Goal: Contribute content: Contribute content

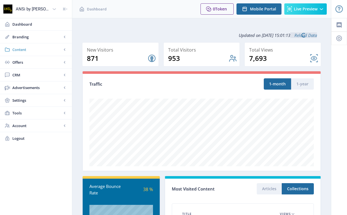
click at [27, 54] on link "Content" at bounding box center [36, 49] width 72 height 12
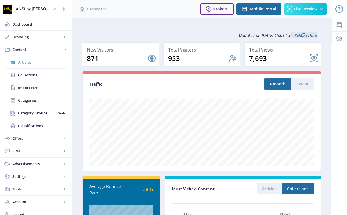
click at [35, 63] on span "Articles" at bounding box center [42, 62] width 48 height 6
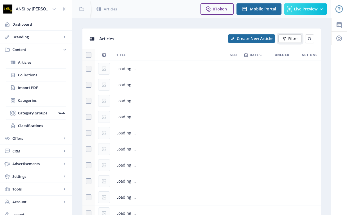
click at [293, 38] on span "Filter" at bounding box center [293, 38] width 10 height 5
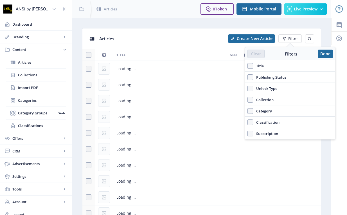
click at [261, 67] on span "Title" at bounding box center [258, 65] width 11 height 7
click at [248, 66] on input "Title" at bounding box center [248, 66] width 0 height 0
checkbox input "true"
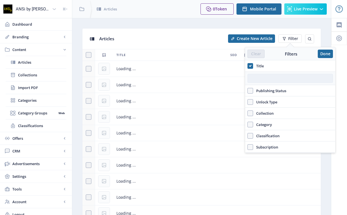
click at [265, 80] on input "text" at bounding box center [291, 78] width 86 height 9
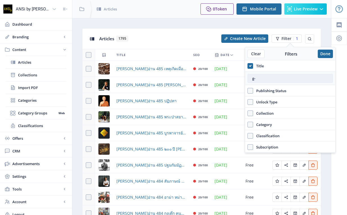
type input "g"
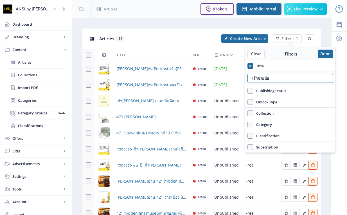
type input "เจ้า[PERSON_NAME]"
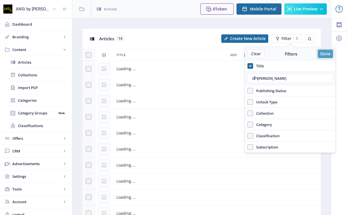
click at [330, 54] on button "Done" at bounding box center [325, 54] width 15 height 8
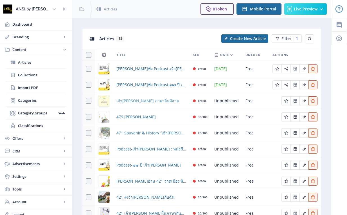
click at [145, 100] on span "เจ้า[PERSON_NAME] ภาษาถิ่นอีสาน" at bounding box center [148, 100] width 63 height 7
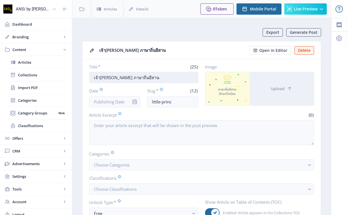
click at [130, 76] on input "เจ้า[PERSON_NAME] ภาษาถิ่นอีสาน" at bounding box center [143, 77] width 109 height 11
click at [39, 63] on span "Articles" at bounding box center [42, 62] width 48 height 6
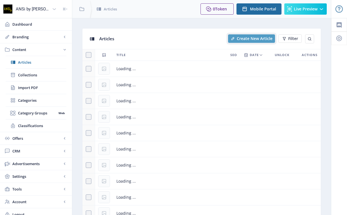
click at [244, 36] on span "Create New Article" at bounding box center [255, 38] width 36 height 5
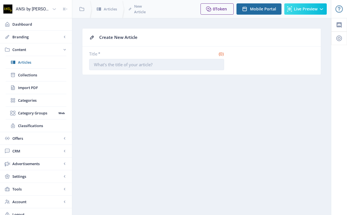
click at [141, 68] on input "Title *" at bounding box center [156, 64] width 135 height 11
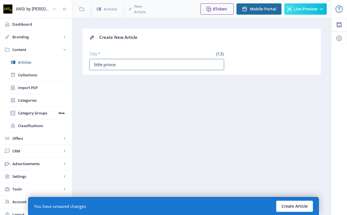
type input "little prince"
click at [296, 204] on button "Create Article" at bounding box center [294, 205] width 37 height 11
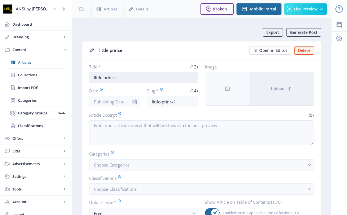
click at [120, 77] on input "little prince" at bounding box center [143, 77] width 109 height 11
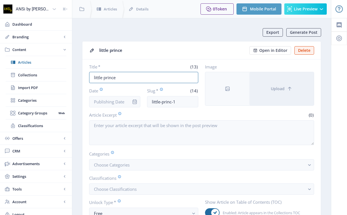
paste input "เจ้า[PERSON_NAME]"
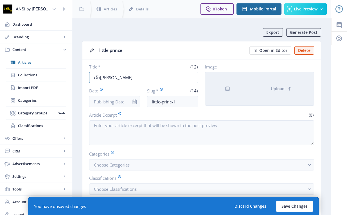
paste input "ภาษาลาว"
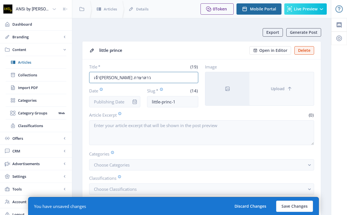
type input "เจ้า[PERSON_NAME] ภาษาลาว"
click at [284, 90] on span "Upload" at bounding box center [278, 88] width 14 height 5
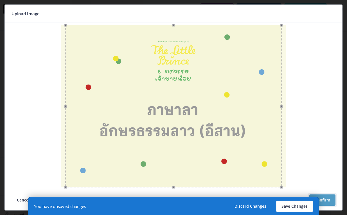
click at [330, 195] on button "Confirm" at bounding box center [323, 199] width 26 height 11
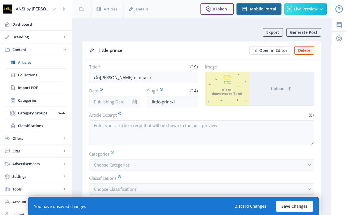
click at [200, 56] on nb-card-header "little prince Open in Editor Delete" at bounding box center [201, 50] width 239 height 18
click at [290, 210] on button "Save Changes" at bounding box center [294, 205] width 37 height 11
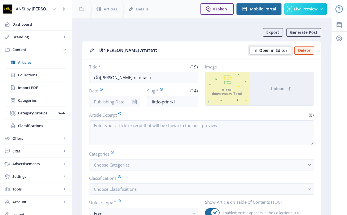
click at [263, 52] on span "Open in Editor" at bounding box center [273, 50] width 28 height 5
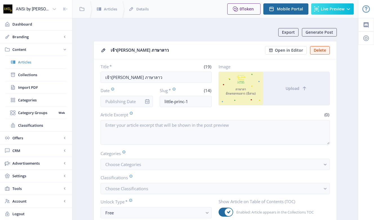
click at [33, 61] on span "Articles" at bounding box center [42, 62] width 48 height 6
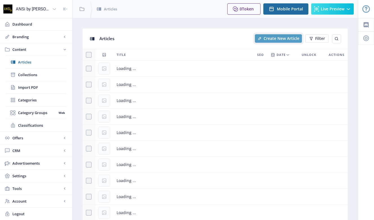
click at [272, 38] on span "Create New Article" at bounding box center [281, 38] width 36 height 5
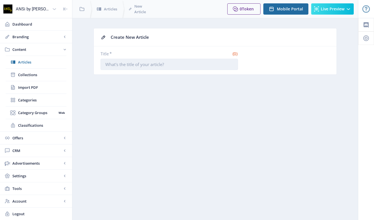
click at [126, 68] on input "Title *" at bounding box center [168, 64] width 137 height 11
paste input "little prince"
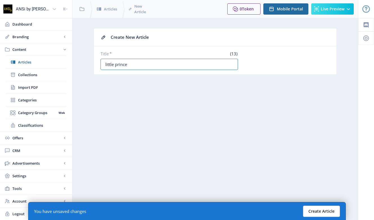
type input "little prince"
click at [320, 214] on button "Create Article" at bounding box center [321, 211] width 37 height 11
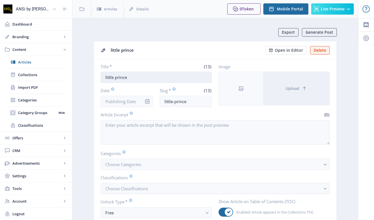
click at [125, 73] on input "little prince" at bounding box center [155, 77] width 111 height 11
paste input "เจ้า[PERSON_NAME]"
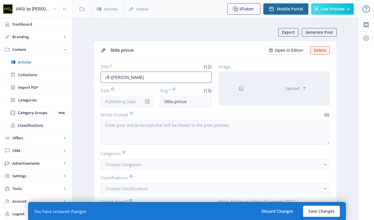
paste input "ภาษาเจ๊ะเห"
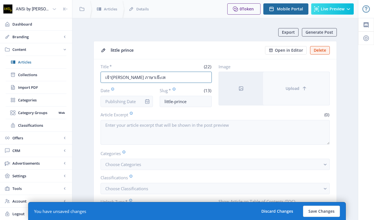
type input "เจ้า[PERSON_NAME] ภาษาเจ๊ะเห"
click at [290, 90] on span "Upload" at bounding box center [292, 88] width 14 height 5
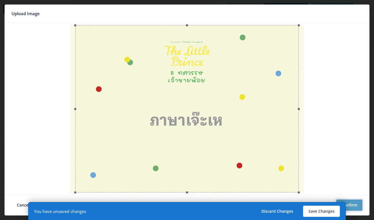
click at [347, 202] on button "Confirm" at bounding box center [349, 205] width 26 height 11
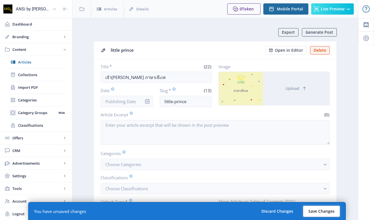
click at [316, 209] on button "Save Changes" at bounding box center [321, 211] width 37 height 11
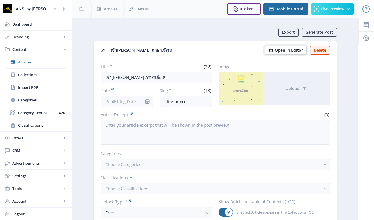
click at [278, 52] on span "Open in Editor" at bounding box center [289, 50] width 28 height 5
click at [38, 64] on span "Articles" at bounding box center [42, 62] width 48 height 6
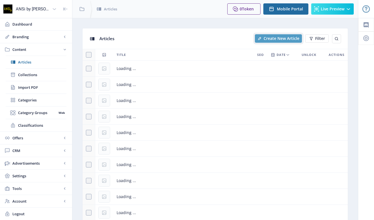
click at [277, 37] on span "Create New Article" at bounding box center [281, 38] width 36 height 5
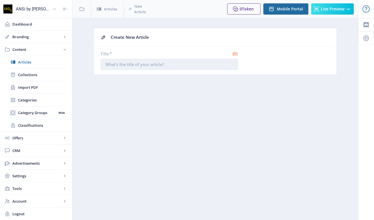
click at [169, 68] on input "Title *" at bounding box center [168, 64] width 137 height 11
paste input "little prince"
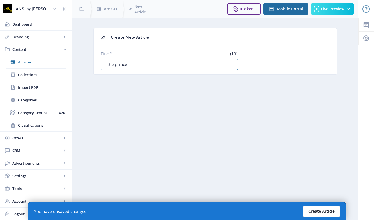
type input "little prince"
click at [337, 209] on button "Create Article" at bounding box center [321, 211] width 37 height 11
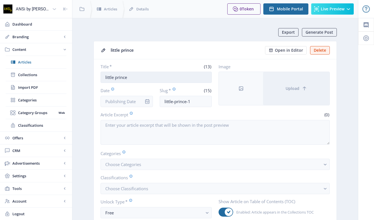
click at [129, 79] on input "little prince" at bounding box center [155, 77] width 111 height 11
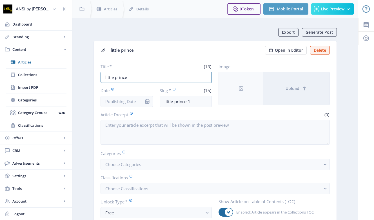
paste input "เจ้า[PERSON_NAME]"
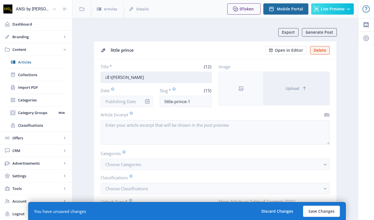
paste input "ภาษาถิ่นสุโขทัย"
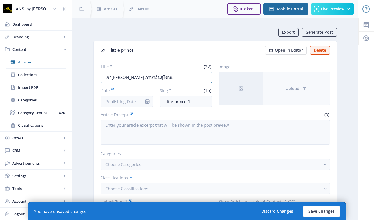
type input "เจ้า[PERSON_NAME] ภาษาถิ่นสุโขทัย"
click at [287, 94] on button "Upload" at bounding box center [296, 88] width 66 height 33
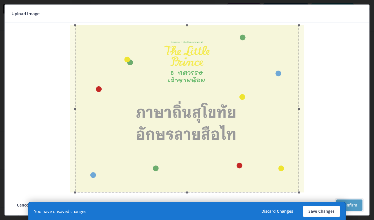
click at [347, 202] on button "Confirm" at bounding box center [349, 205] width 26 height 11
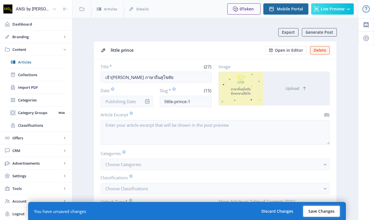
click at [316, 210] on button "Save Changes" at bounding box center [321, 211] width 37 height 11
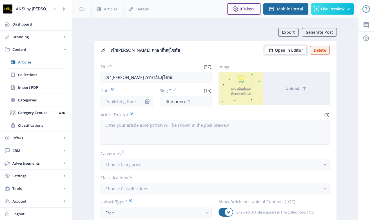
click at [289, 52] on span "Open in Editor" at bounding box center [289, 50] width 28 height 5
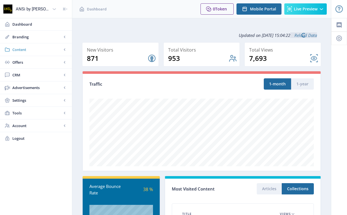
click at [23, 47] on span "Content" at bounding box center [37, 50] width 50 height 6
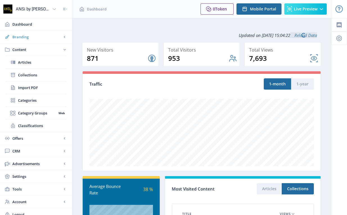
click at [31, 38] on span "Branding" at bounding box center [37, 37] width 50 height 6
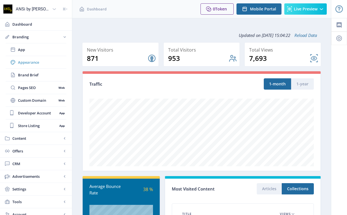
click at [42, 64] on span "Appearance" at bounding box center [42, 62] width 48 height 6
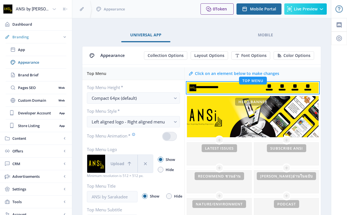
click at [33, 37] on span "Branding" at bounding box center [37, 37] width 50 height 6
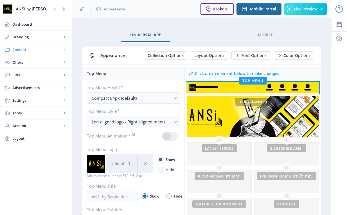
click at [33, 49] on span "Content" at bounding box center [37, 50] width 50 height 6
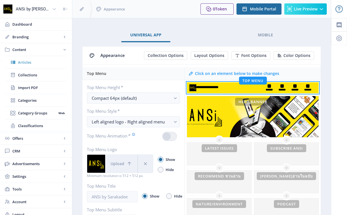
click at [34, 59] on link "Articles" at bounding box center [36, 62] width 61 height 12
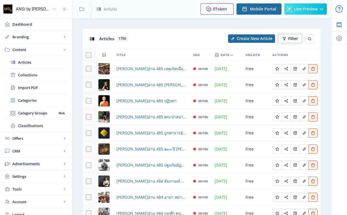
click at [282, 39] on icon at bounding box center [284, 38] width 5 height 5
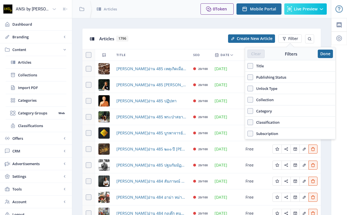
click at [267, 68] on label "Title" at bounding box center [291, 65] width 86 height 7
click at [248, 66] on input "Title" at bounding box center [248, 66] width 0 height 0
checkbox input "true"
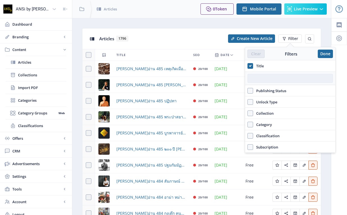
click at [261, 79] on input "text" at bounding box center [291, 78] width 86 height 9
type input "เจ้า[PERSON_NAME]"
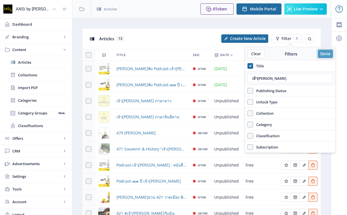
click at [326, 52] on button "Done" at bounding box center [325, 54] width 15 height 8
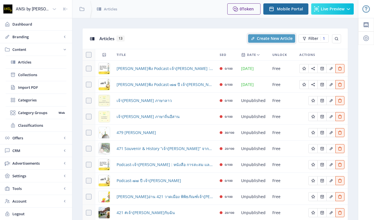
click at [266, 36] on span "Create New Article" at bounding box center [275, 38] width 36 height 5
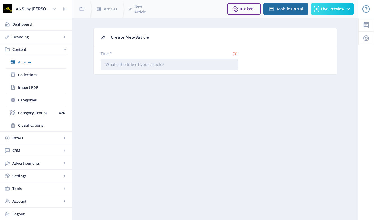
click at [144, 64] on input "Title *" at bounding box center [168, 64] width 137 height 11
paste input "little prince"
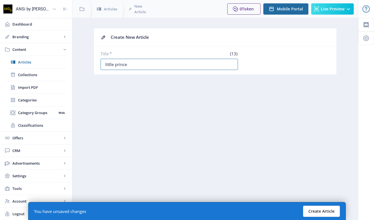
type input "little prince"
click at [329, 210] on button "Create Article" at bounding box center [321, 211] width 37 height 11
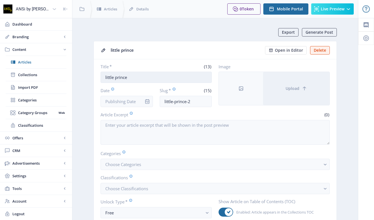
click at [129, 75] on input "little prince" at bounding box center [155, 77] width 111 height 11
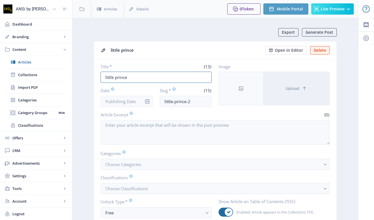
paste input "เจ้า[PERSON_NAME]"
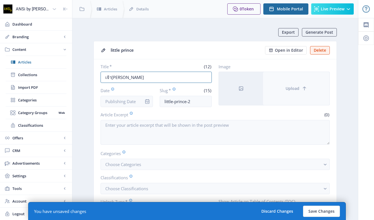
paste input "ภาษาม้ง"
type input "เจ้า[PERSON_NAME] ภาษาม้ง"
click at [294, 96] on button "Upload" at bounding box center [296, 88] width 66 height 33
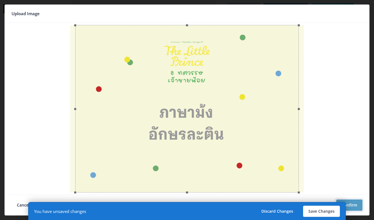
click at [347, 203] on button "Confirm" at bounding box center [349, 205] width 26 height 11
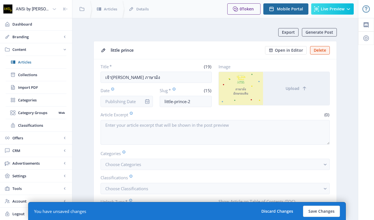
click at [232, 42] on nb-card-header "little prince Open in Editor Delete" at bounding box center [215, 50] width 243 height 18
click at [309, 211] on button "Save Changes" at bounding box center [321, 211] width 37 height 11
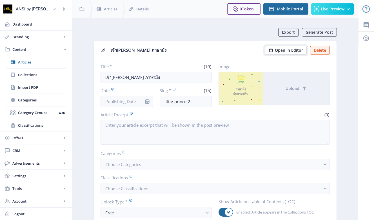
click at [275, 47] on button "Open in Editor" at bounding box center [286, 50] width 42 height 8
click at [30, 61] on span "Articles" at bounding box center [42, 62] width 48 height 6
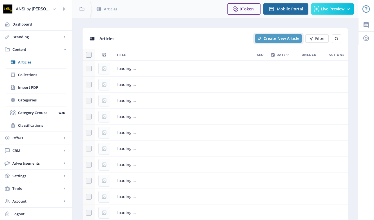
click at [281, 35] on button "Create New Article" at bounding box center [278, 38] width 47 height 8
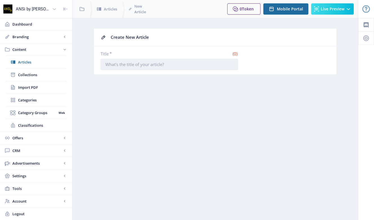
click at [147, 69] on input "Title *" at bounding box center [168, 64] width 137 height 11
type input "4"
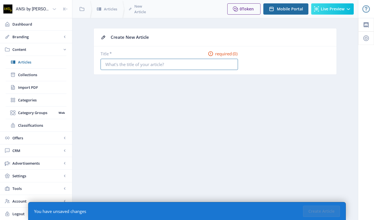
paste input "little prince"
type input "little prince"
click at [325, 213] on button "Create Article" at bounding box center [321, 211] width 37 height 11
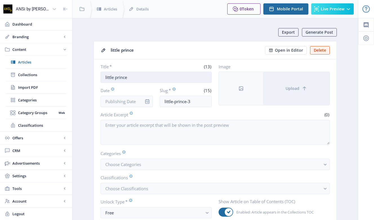
click at [160, 76] on input "little prince" at bounding box center [155, 77] width 111 height 11
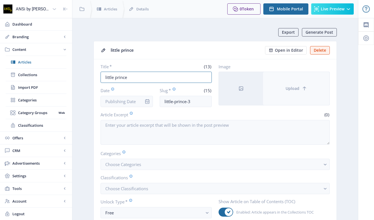
paste input "เจ้า[PERSON_NAME]"
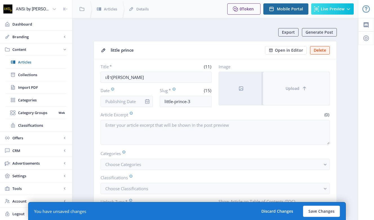
click at [296, 93] on button "Upload" at bounding box center [296, 88] width 66 height 33
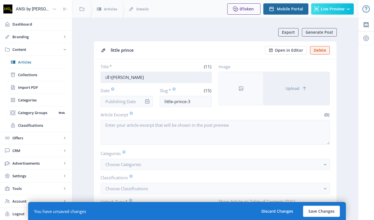
click at [138, 77] on input "เจ้า[PERSON_NAME]" at bounding box center [155, 77] width 111 height 11
paste input "ภาษา[PERSON_NAME]"
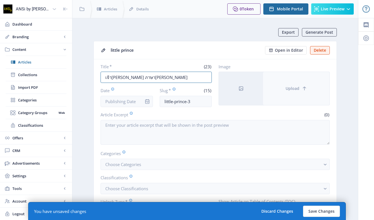
type input "เจ้า[PERSON_NAME] ภาษา[PERSON_NAME]"
click at [274, 93] on button "Upload" at bounding box center [296, 88] width 66 height 33
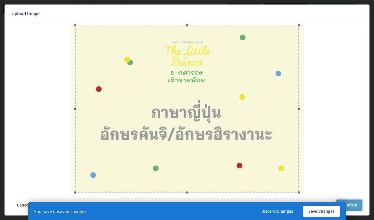
click at [347, 209] on button "Confirm" at bounding box center [349, 205] width 26 height 11
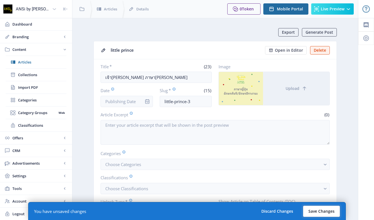
click at [329, 210] on button "Save Changes" at bounding box center [321, 211] width 37 height 11
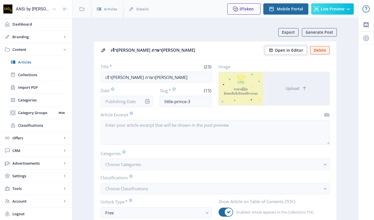
click at [283, 53] on button "Open in Editor" at bounding box center [286, 50] width 42 height 8
click at [39, 57] on link "Articles" at bounding box center [36, 62] width 61 height 12
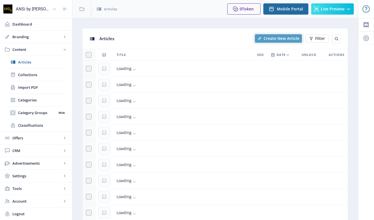
click at [266, 41] on span "Create New Article" at bounding box center [281, 38] width 36 height 5
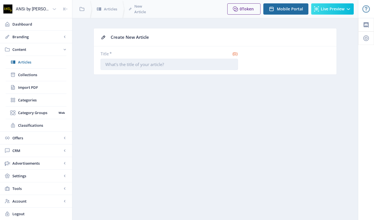
click at [127, 64] on input "Title *" at bounding box center [168, 64] width 137 height 11
paste input "little prince"
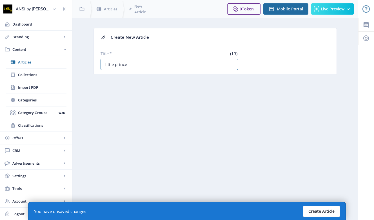
type input "little prince"
click at [327, 211] on button "Create Article" at bounding box center [321, 211] width 37 height 11
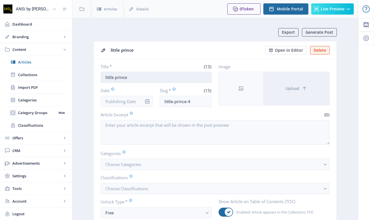
click at [135, 74] on input "little prince" at bounding box center [155, 77] width 111 height 11
paste input "เจ้า[PERSON_NAME]"
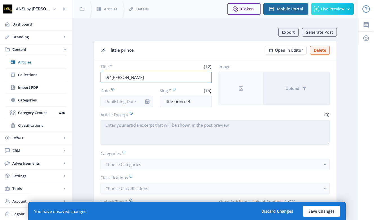
paste input "ภาษาอาหรับ"
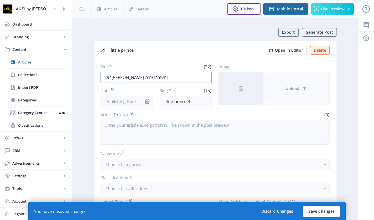
type input "เจ้า[PERSON_NAME] ภาษาอาหรับ"
click at [282, 95] on button "Upload" at bounding box center [296, 88] width 66 height 33
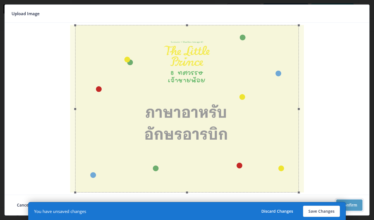
click at [347, 204] on button "Confirm" at bounding box center [349, 205] width 26 height 11
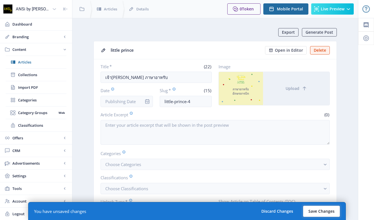
click at [320, 209] on button "Save Changes" at bounding box center [321, 211] width 37 height 11
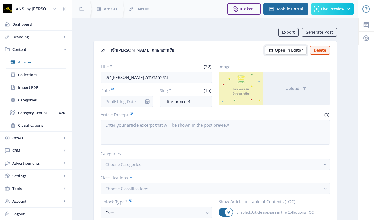
click at [286, 51] on span "Open in Editor" at bounding box center [289, 50] width 28 height 5
click at [34, 66] on link "Articles" at bounding box center [36, 62] width 61 height 12
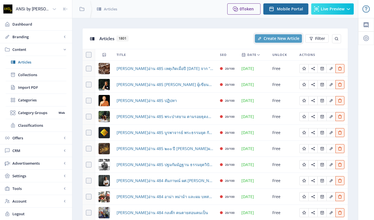
click at [278, 39] on span "Create New Article" at bounding box center [281, 38] width 36 height 5
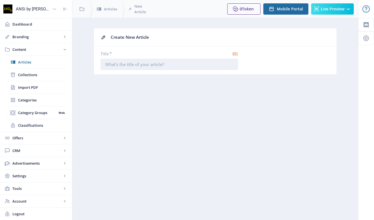
click at [174, 64] on input "Title *" at bounding box center [168, 64] width 137 height 11
paste input "little prince"
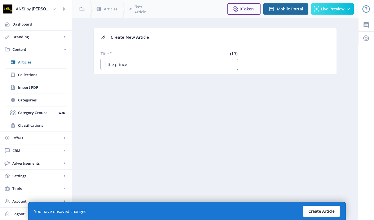
type input "little prince"
click at [330, 210] on button "Create Article" at bounding box center [321, 211] width 37 height 11
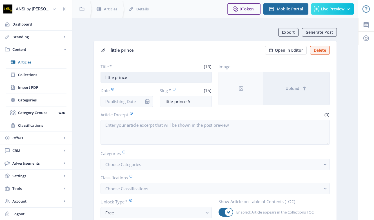
click at [140, 78] on input "little prince" at bounding box center [155, 77] width 111 height 11
paste input "เจ้า[PERSON_NAME]"
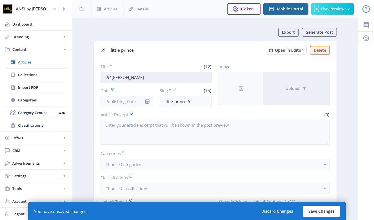
paste input "ภาษาฝรั่งเศส"
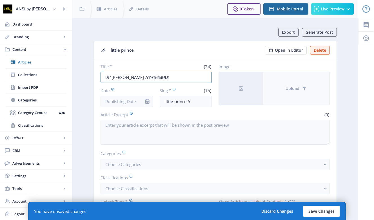
type input "เจ้า[PERSON_NAME] ภาษาฝรั่งเศส"
click at [288, 94] on button "Upload" at bounding box center [296, 88] width 66 height 33
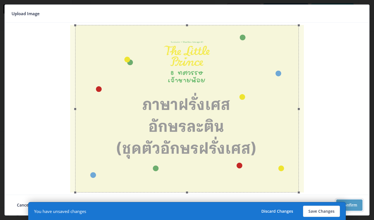
click at [347, 204] on button "Confirm" at bounding box center [349, 205] width 26 height 11
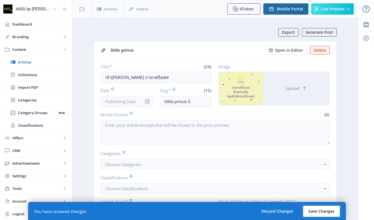
click at [328, 208] on button "Save Changes" at bounding box center [321, 211] width 37 height 11
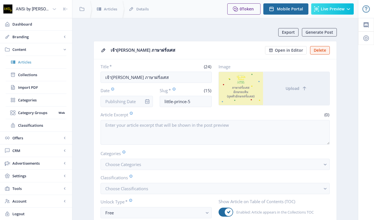
click at [29, 61] on span "Articles" at bounding box center [42, 62] width 48 height 6
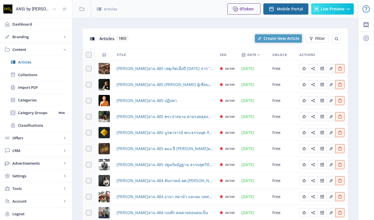
click at [272, 38] on span "Create New Article" at bounding box center [281, 38] width 36 height 5
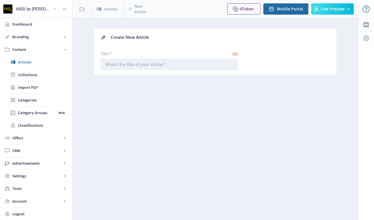
click at [197, 59] on input "Title *" at bounding box center [168, 64] width 137 height 11
paste input "little prince"
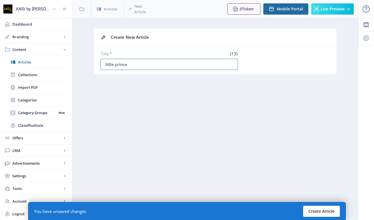
type input "little prince"
click at [330, 211] on button "Create Article" at bounding box center [321, 211] width 37 height 11
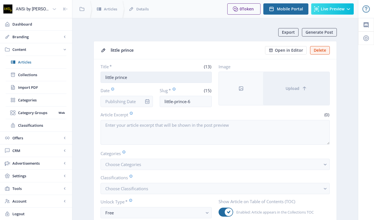
click at [162, 81] on input "little prince" at bounding box center [155, 77] width 111 height 11
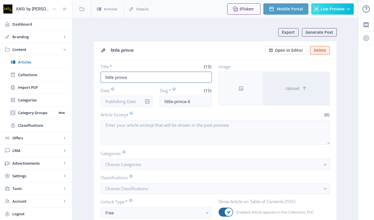
paste input "เจ้า[PERSON_NAME]"
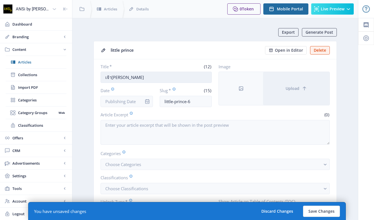
paste input "9.ภาษาถิ่นเหนือ"
drag, startPoint x: 131, startPoint y: 78, endPoint x: 126, endPoint y: 78, distance: 5.1
click at [126, 78] on input "เจ้า[PERSON_NAME] 9.ภาษาถิ่นเหนือ" at bounding box center [155, 77] width 111 height 11
type input "เจ้า[PERSON_NAME] ภาษาถิ่นเหนือ"
click at [285, 51] on span "Open in Editor" at bounding box center [289, 50] width 28 height 5
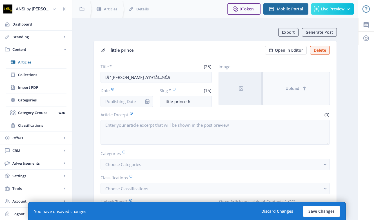
click at [290, 85] on button "Upload" at bounding box center [296, 88] width 66 height 33
click at [319, 77] on button "Upload" at bounding box center [296, 88] width 66 height 33
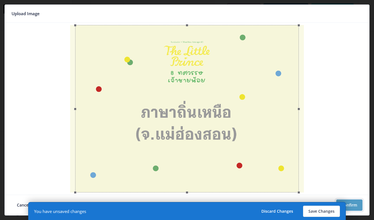
click at [347, 207] on button "Confirm" at bounding box center [349, 205] width 26 height 11
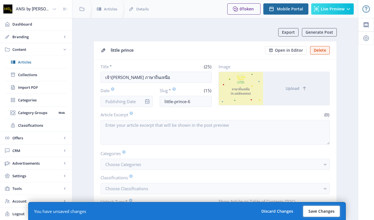
click at [328, 211] on button "Save Changes" at bounding box center [321, 211] width 37 height 11
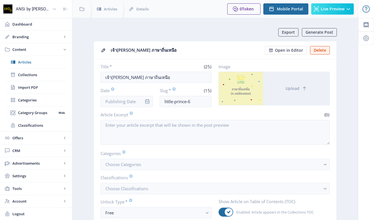
click at [229, 49] on div "เจ้า[PERSON_NAME] ภาษาถิ่นเหนือ" at bounding box center [186, 50] width 151 height 9
click at [278, 52] on span "Open in Editor" at bounding box center [289, 50] width 28 height 5
click at [33, 61] on span "Articles" at bounding box center [42, 62] width 48 height 6
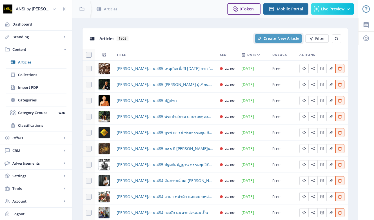
click at [272, 35] on button "Create New Article" at bounding box center [278, 38] width 47 height 8
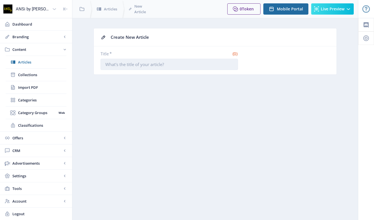
click at [163, 62] on input "Title *" at bounding box center [168, 64] width 137 height 11
paste input "little prince"
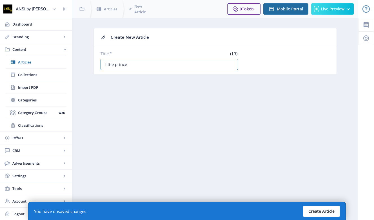
type input "little prince"
click at [323, 210] on button "Create Article" at bounding box center [321, 211] width 37 height 11
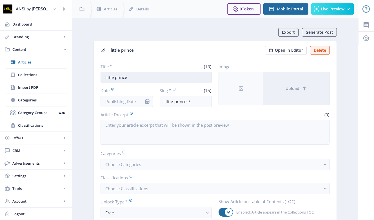
click at [145, 78] on input "little prince" at bounding box center [155, 77] width 111 height 11
paste input "เจ้า[PERSON_NAME]"
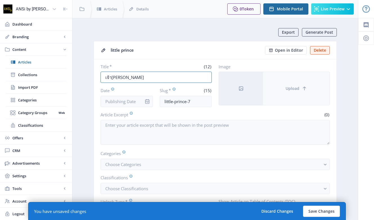
paste input "ภาษา[PERSON_NAME]กลาง"
type input "เจ้า[PERSON_NAME] ภาษา[PERSON_NAME]กลาง"
click at [290, 89] on span "Upload" at bounding box center [292, 88] width 14 height 5
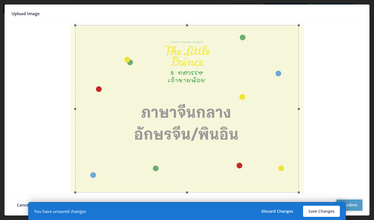
click at [347, 202] on button "Confirm" at bounding box center [349, 205] width 26 height 11
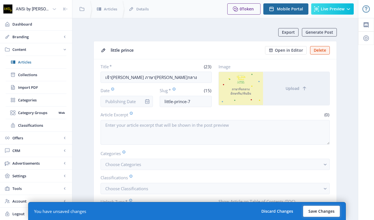
click at [319, 209] on button "Save Changes" at bounding box center [321, 211] width 37 height 11
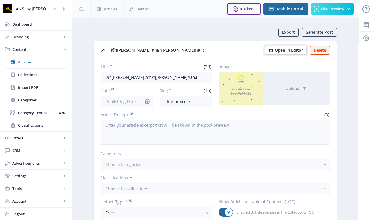
click at [281, 46] on button "Open in Editor" at bounding box center [286, 50] width 42 height 8
click at [38, 65] on span "Articles" at bounding box center [42, 62] width 48 height 6
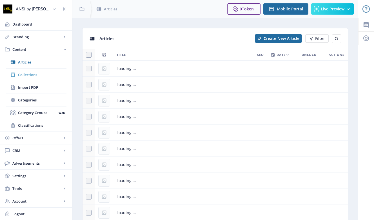
click at [39, 77] on span "Collections" at bounding box center [42, 75] width 48 height 6
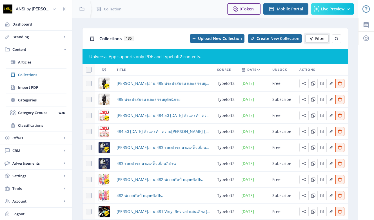
click at [313, 39] on button "Filter" at bounding box center [316, 38] width 23 height 8
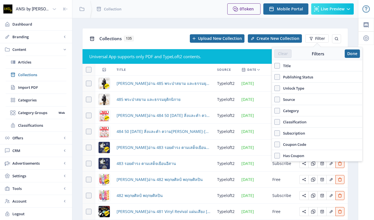
click at [287, 67] on span "Title" at bounding box center [285, 65] width 11 height 7
click at [274, 66] on input "Title" at bounding box center [274, 66] width 0 height 0
checkbox input "true"
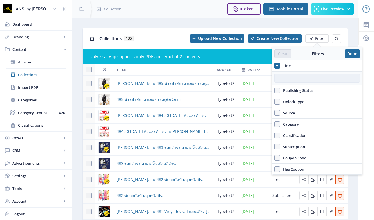
click at [299, 74] on input "text" at bounding box center [317, 78] width 86 height 9
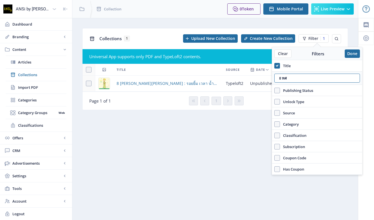
type input "8 ทศ"
click at [180, 77] on td "8 [PERSON_NAME][PERSON_NAME] : รอยยิ้ม เวลา น้ำตา ดวงดาว" at bounding box center [167, 84] width 109 height 16
click at [189, 84] on span "8 [PERSON_NAME][PERSON_NAME] : รอยยิ้ม เวลา น้ำตา ดวงดาว" at bounding box center [168, 83] width 102 height 7
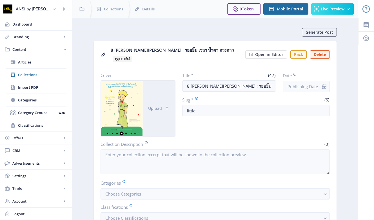
click at [275, 114] on div "Title * (47) 8 [PERSON_NAME][PERSON_NAME] : รอยยิ้ม เวลา น้ำตา ดวงดาว Date Slug…" at bounding box center [256, 105] width 148 height 64
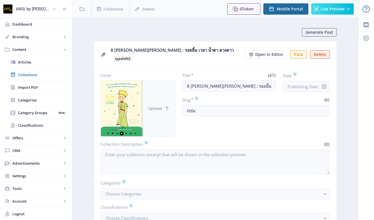
click at [155, 88] on button "Upload" at bounding box center [159, 109] width 32 height 56
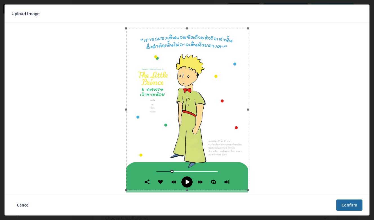
drag, startPoint x: 209, startPoint y: 131, endPoint x: 208, endPoint y: 134, distance: 3.1
click at [208, 134] on div at bounding box center [187, 109] width 122 height 162
click at [347, 210] on button "Confirm" at bounding box center [349, 205] width 26 height 11
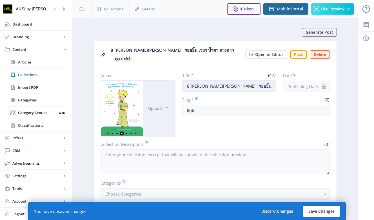
click at [206, 80] on input "8 [PERSON_NAME][PERSON_NAME] : รอยยิ้ม เวลา น้ำตา ดวงดาว" at bounding box center [229, 85] width 94 height 11
click at [266, 120] on div "Title * (47) 8 [PERSON_NAME][PERSON_NAME] : รอยยิ้ม เวลา น้ำตา ดวงดาว Date Slug…" at bounding box center [256, 105] width 148 height 64
click at [317, 212] on button "Save Changes" at bounding box center [321, 211] width 37 height 11
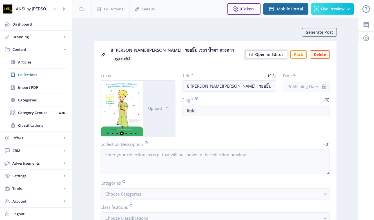
click at [270, 52] on span "Open in Editor" at bounding box center [269, 54] width 28 height 5
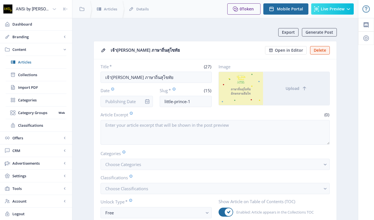
click at [34, 61] on span "Articles" at bounding box center [42, 62] width 48 height 6
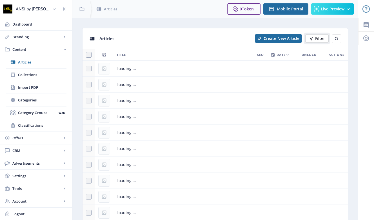
click at [319, 41] on button "Filter" at bounding box center [316, 38] width 23 height 8
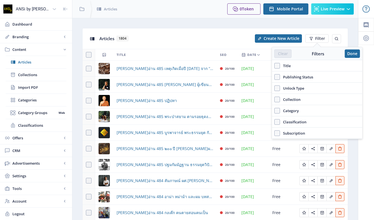
click at [291, 66] on label "Title" at bounding box center [317, 65] width 86 height 7
click at [274, 66] on input "Title" at bounding box center [274, 66] width 0 height 0
checkbox input "true"
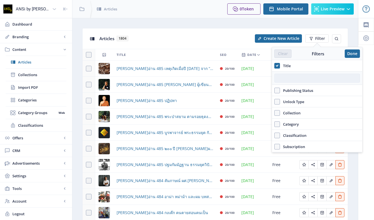
click at [298, 77] on input "text" at bounding box center [317, 78] width 86 height 9
type input "เจ้า[PERSON_NAME]"
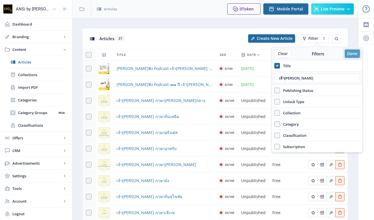
click at [350, 52] on button "Done" at bounding box center [351, 54] width 15 height 8
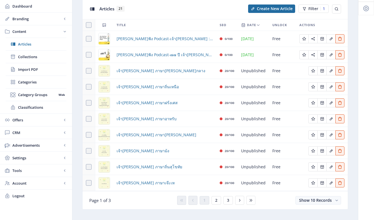
scroll to position [29, 0]
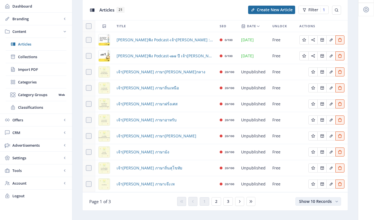
click at [313, 200] on span "Show 10 Records" at bounding box center [315, 201] width 33 height 5
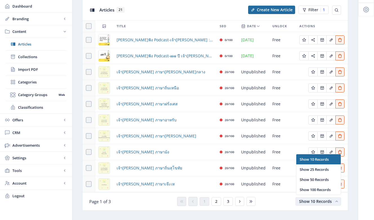
scroll to position [0, 0]
click at [312, 169] on nb-option "Show 25 Records" at bounding box center [318, 170] width 44 height 10
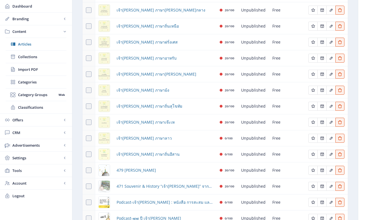
scroll to position [77, 0]
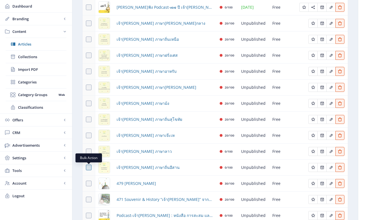
click at [88, 165] on span at bounding box center [89, 168] width 6 height 6
click at [86, 168] on input "checkbox" at bounding box center [86, 168] width 0 height 0
checkbox input "true"
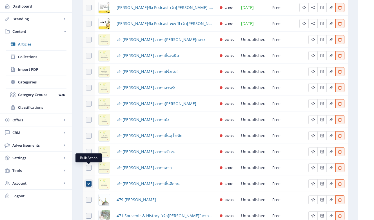
scroll to position [53, 0]
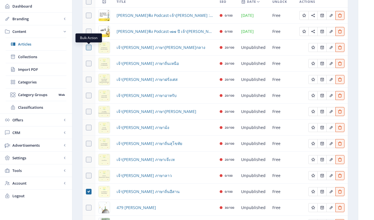
click at [89, 49] on span at bounding box center [89, 48] width 6 height 6
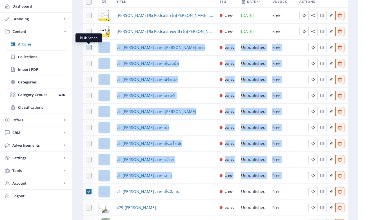
click at [88, 46] on span at bounding box center [89, 48] width 6 height 6
click at [81, 52] on nb-layout-column "Articles 21 Collection 1 Delete 1 Filter 1 Title SEO Date Unlock Actions ลองฟัง…" at bounding box center [215, 174] width 286 height 418
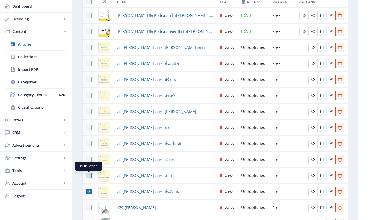
click at [90, 175] on span at bounding box center [89, 176] width 6 height 6
click at [86, 176] on input "checkbox" at bounding box center [86, 176] width 0 height 0
checkbox input "true"
click at [88, 160] on span at bounding box center [89, 160] width 6 height 6
click at [86, 160] on input "checkbox" at bounding box center [86, 160] width 0 height 0
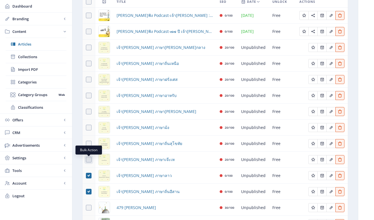
checkbox input "true"
click at [88, 145] on span at bounding box center [89, 144] width 6 height 6
click at [86, 144] on input "checkbox" at bounding box center [86, 144] width 0 height 0
checkbox input "true"
click at [89, 127] on span at bounding box center [89, 128] width 6 height 6
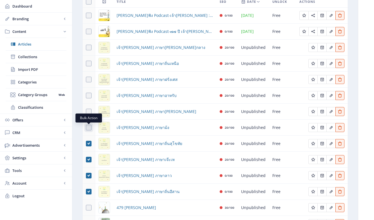
click at [86, 128] on input "checkbox" at bounding box center [86, 128] width 0 height 0
checkbox input "true"
click at [89, 112] on span at bounding box center [89, 112] width 6 height 6
click at [86, 112] on input "checkbox" at bounding box center [86, 112] width 0 height 0
checkbox input "true"
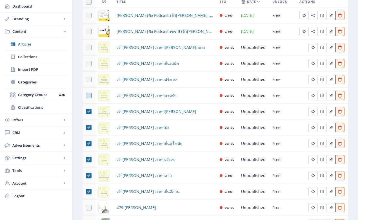
click at [88, 97] on span at bounding box center [89, 96] width 6 height 6
click at [86, 96] on input "checkbox" at bounding box center [86, 96] width 0 height 0
checkbox input "true"
click at [87, 81] on span at bounding box center [89, 80] width 6 height 6
click at [86, 80] on input "checkbox" at bounding box center [86, 80] width 0 height 0
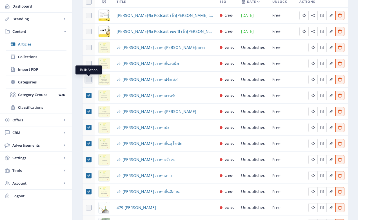
checkbox input "true"
click at [86, 62] on span at bounding box center [89, 64] width 6 height 6
click at [86, 64] on input "checkbox" at bounding box center [86, 64] width 0 height 0
checkbox input "true"
click at [89, 48] on span at bounding box center [89, 48] width 6 height 6
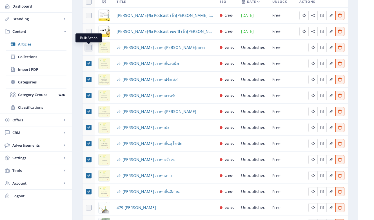
click at [86, 48] on input "checkbox" at bounding box center [86, 48] width 0 height 0
checkbox input "true"
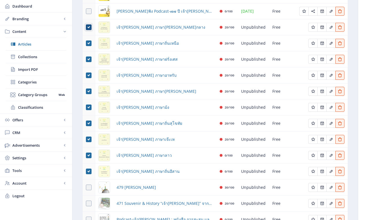
scroll to position [0, 0]
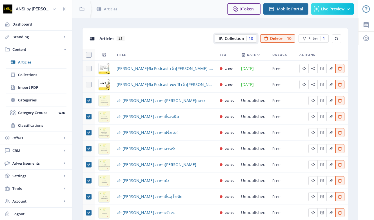
click at [238, 38] on span "Collection" at bounding box center [234, 38] width 19 height 5
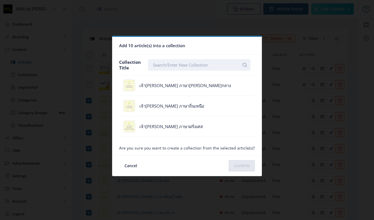
click at [176, 64] on input "text" at bounding box center [199, 64] width 102 height 11
type input "เ"
click at [177, 63] on input "text" at bounding box center [199, 64] width 102 height 11
paste input "8 [PERSON_NAME][PERSON_NAME] : รอยยิ้ม เวลา น้ำตา ดวงดาว"
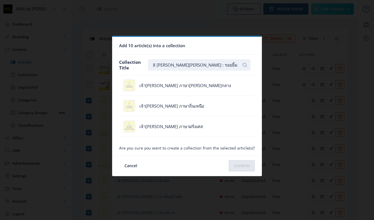
scroll to position [0, 8]
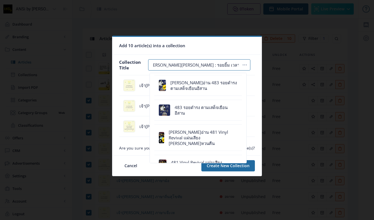
type input "8 [PERSON_NAME][PERSON_NAME] : รอยยิ้ม เวลา น้ำตา ดวงดาว"
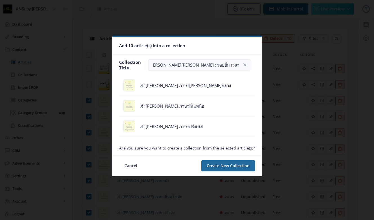
click at [221, 57] on nb-card-body "Collection Title 8 ทศวรรษเจ้าชายน้อย : รอยยิ้ม เวลา น้ำตา ดวงดาว เจ้าชายน้อย ภา…" at bounding box center [186, 98] width 149 height 86
drag, startPoint x: 218, startPoint y: 62, endPoint x: 134, endPoint y: 64, distance: 83.6
click at [134, 64] on div "Collection Title 8 ทศวรรษเจ้าชายน้อย : รอยยิ้ม เวลา น้ำตา ดวงดาว" at bounding box center [187, 64] width 136 height 11
click at [226, 165] on button "Create New Collection" at bounding box center [227, 165] width 53 height 11
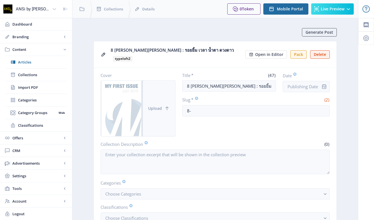
click at [154, 85] on button "Upload" at bounding box center [159, 109] width 32 height 56
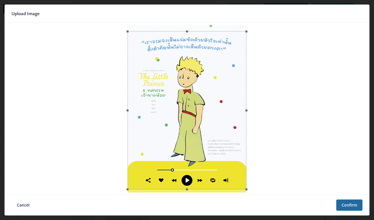
drag, startPoint x: 182, startPoint y: 115, endPoint x: 182, endPoint y: 122, distance: 6.2
click at [182, 122] on div at bounding box center [186, 110] width 119 height 158
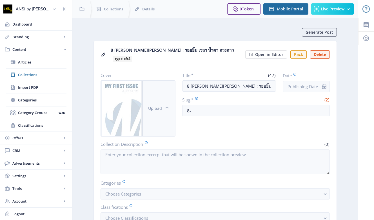
click at [160, 91] on button "Upload" at bounding box center [159, 109] width 32 height 56
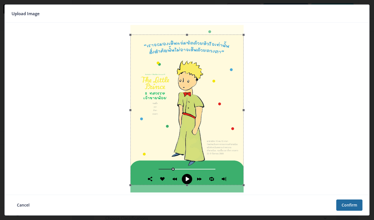
drag, startPoint x: 185, startPoint y: 95, endPoint x: 185, endPoint y: 104, distance: 9.6
click at [185, 104] on div at bounding box center [186, 110] width 113 height 151
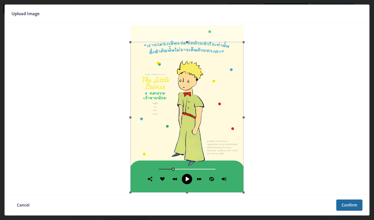
drag, startPoint x: 214, startPoint y: 62, endPoint x: 212, endPoint y: 71, distance: 9.1
click at [212, 71] on div at bounding box center [186, 117] width 113 height 151
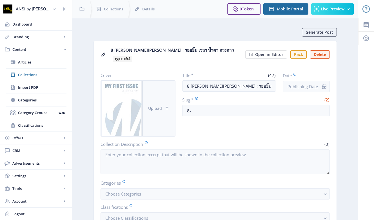
click at [145, 95] on button "Upload" at bounding box center [159, 109] width 32 height 56
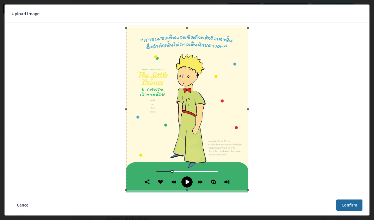
drag, startPoint x: 209, startPoint y: 126, endPoint x: 208, endPoint y: 129, distance: 2.9
click at [208, 129] on div at bounding box center [187, 109] width 122 height 162
click at [346, 203] on button "Confirm" at bounding box center [349, 205] width 26 height 11
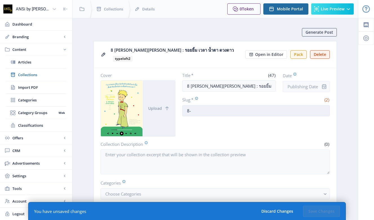
click at [206, 105] on input "8-" at bounding box center [256, 110] width 148 height 11
paste input "The Little Prince"
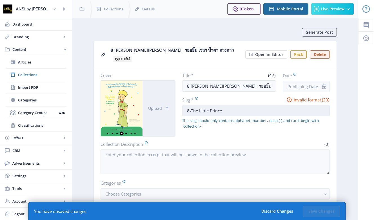
click at [192, 105] on input "8-The Little Prince" at bounding box center [256, 110] width 148 height 11
type input "8"
paste input "The Little Prince"
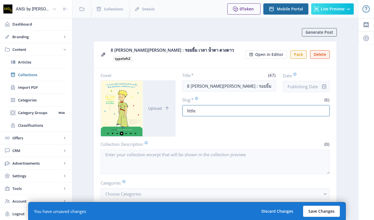
type input "little"
click at [319, 213] on button "Save Changes" at bounding box center [321, 211] width 37 height 11
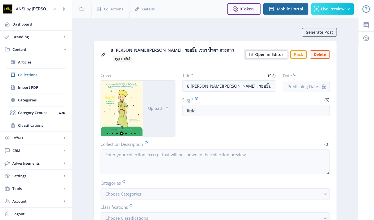
click at [258, 52] on span "Open in Editor" at bounding box center [269, 54] width 28 height 5
